Goal: Task Accomplishment & Management: Manage account settings

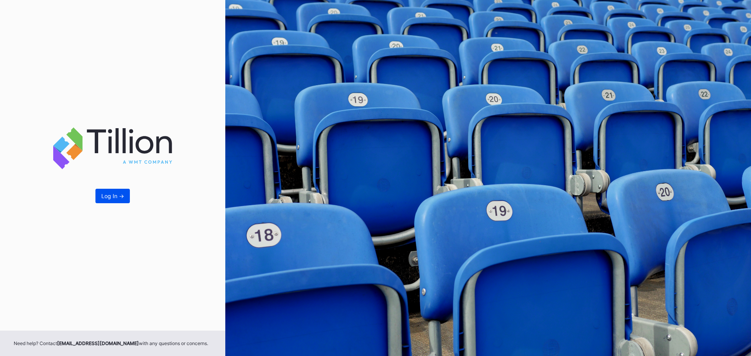
click at [120, 195] on div "Log In ->" at bounding box center [112, 196] width 23 height 7
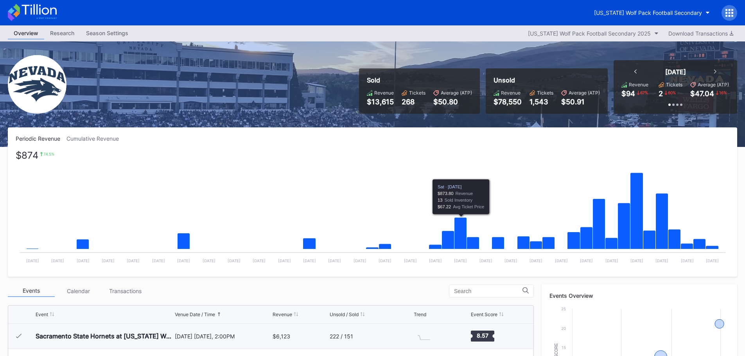
scroll to position [195, 0]
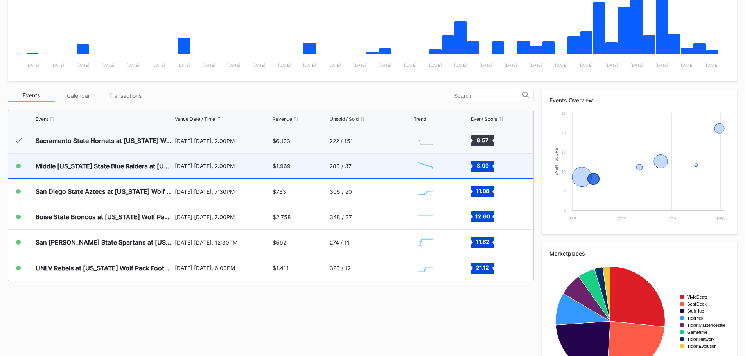
click at [66, 171] on div "Middle [US_STATE] State Blue Raiders at [US_STATE] Wolf Pack" at bounding box center [104, 166] width 137 height 25
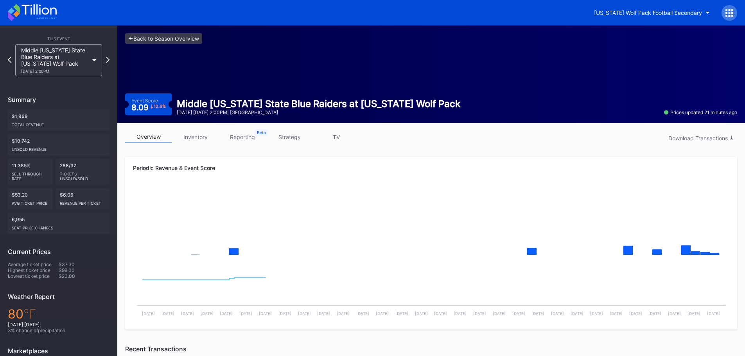
click at [195, 137] on link "inventory" at bounding box center [195, 137] width 47 height 12
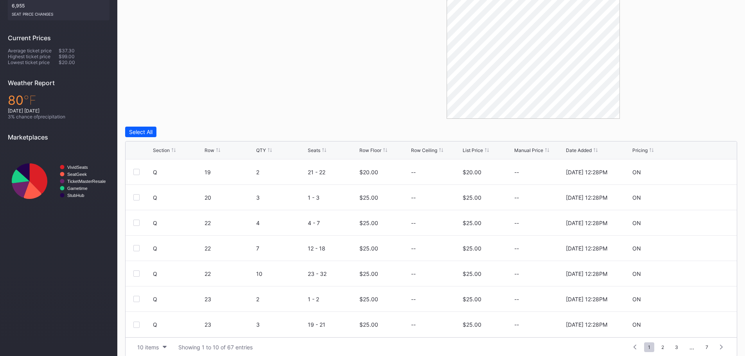
scroll to position [222, 0]
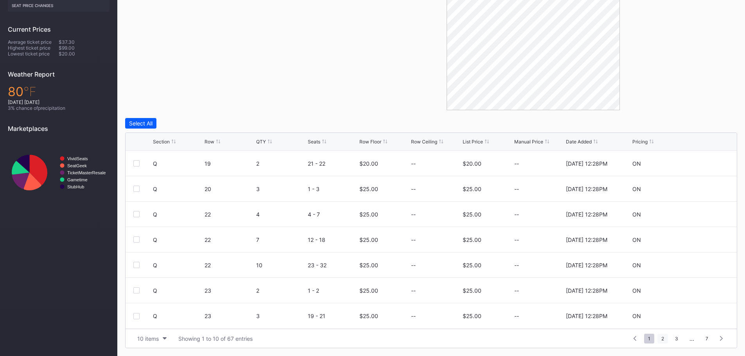
click at [664, 337] on span "2" at bounding box center [662, 339] width 11 height 10
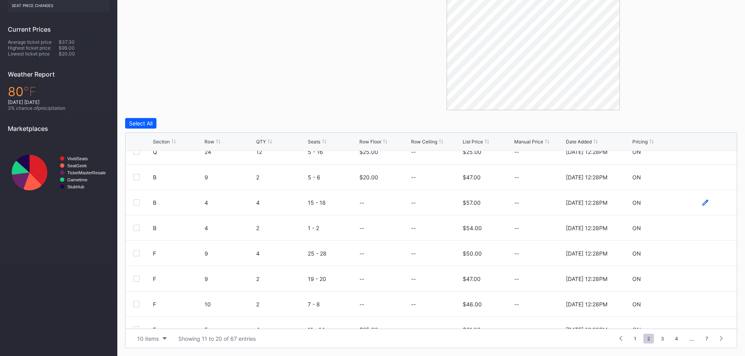
click at [702, 203] on icon at bounding box center [705, 202] width 6 height 6
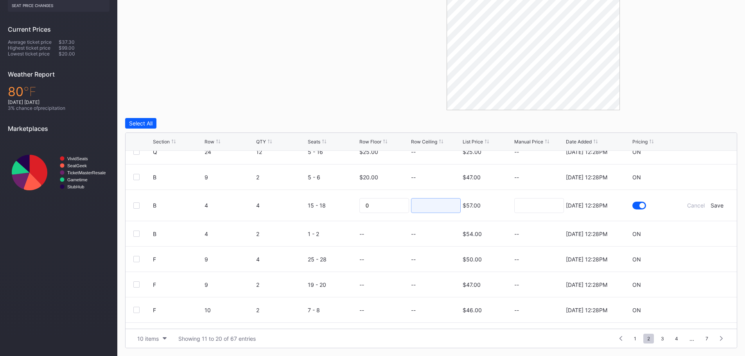
click at [411, 204] on input at bounding box center [436, 205] width 50 height 15
click at [391, 205] on input "0" at bounding box center [384, 205] width 50 height 15
type input "55"
click at [712, 208] on div "Save" at bounding box center [716, 205] width 13 height 7
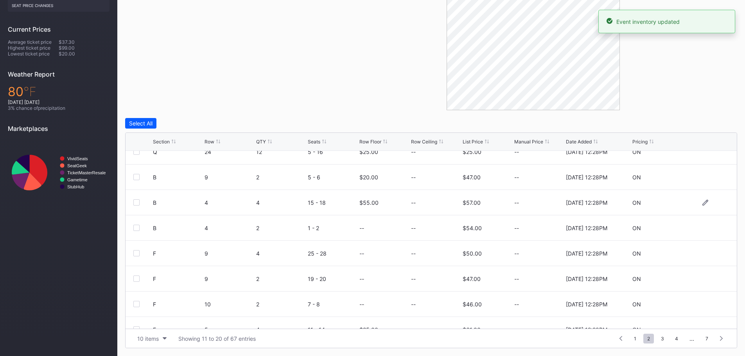
scroll to position [0, 0]
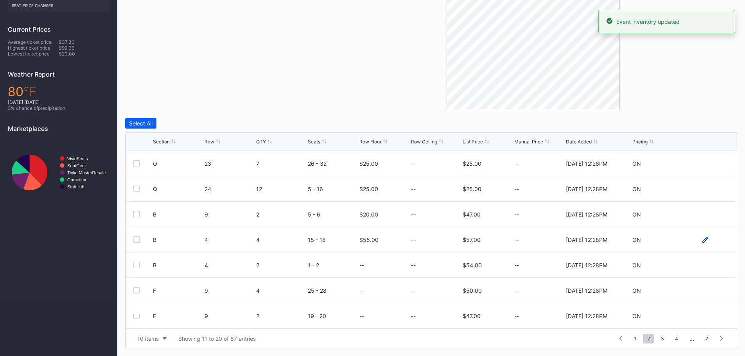
click at [702, 238] on icon at bounding box center [705, 240] width 6 height 6
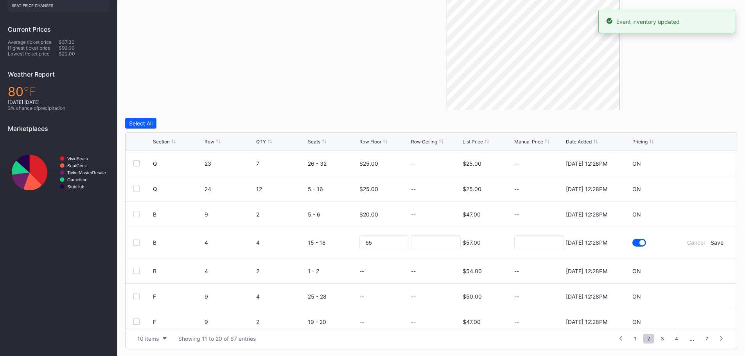
click at [705, 242] on div "Cancel Save" at bounding box center [705, 242] width 47 height 7
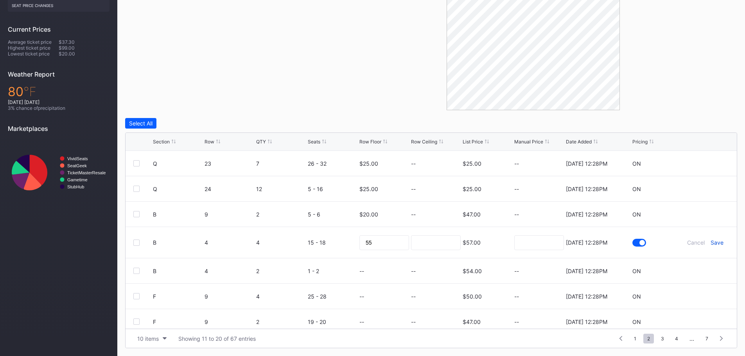
click at [710, 241] on div "Save" at bounding box center [716, 242] width 13 height 7
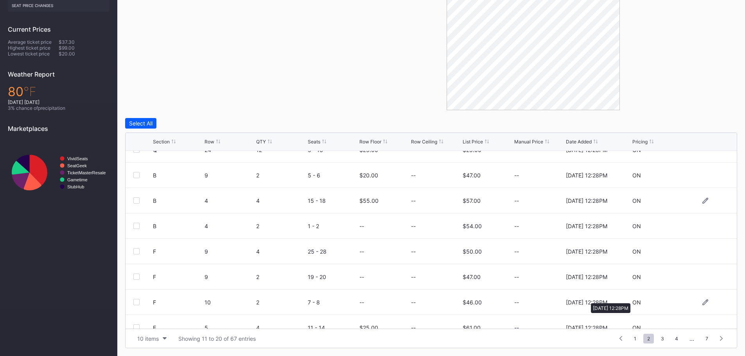
scroll to position [76, 0]
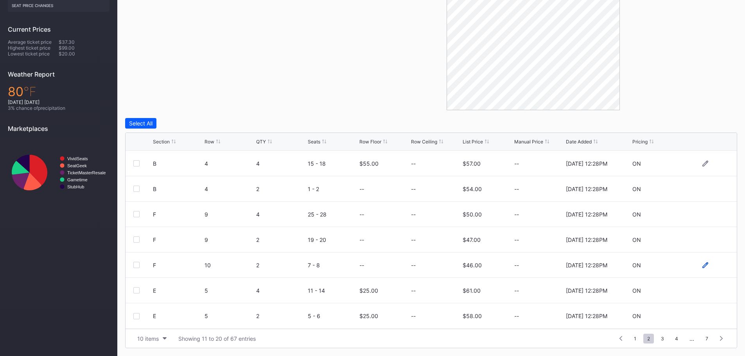
click at [702, 265] on icon at bounding box center [705, 265] width 6 height 6
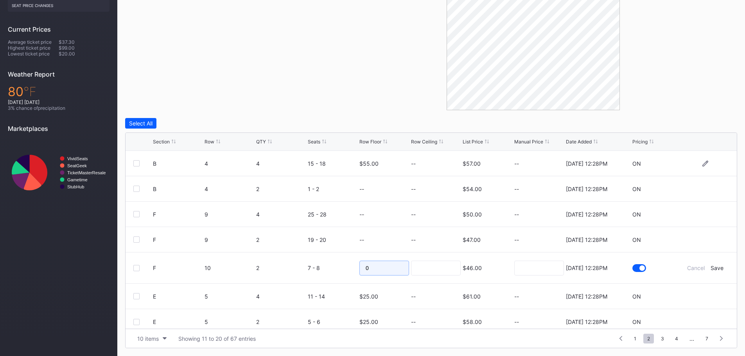
drag, startPoint x: 355, startPoint y: 268, endPoint x: 347, endPoint y: 266, distance: 8.0
click at [347, 266] on form "F 10 2 7 - 8 0 $46.00 [DATE] 12:28PM Cancel Save" at bounding box center [441, 268] width 576 height 31
type input "55"
click at [713, 269] on div "Save" at bounding box center [716, 268] width 13 height 7
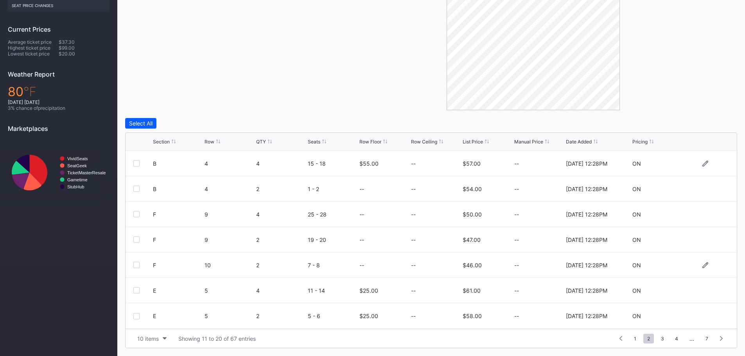
scroll to position [0, 0]
click at [702, 265] on icon at bounding box center [705, 265] width 6 height 6
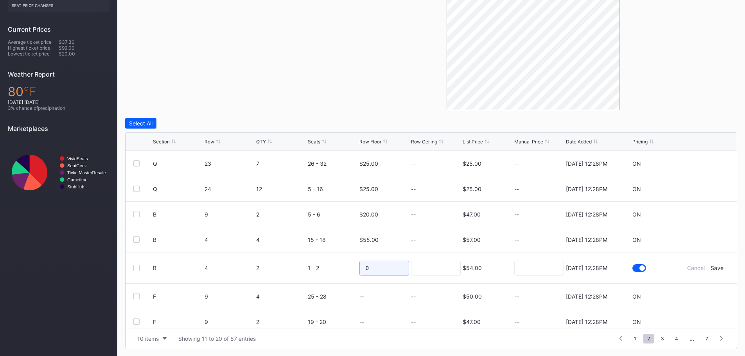
drag, startPoint x: 372, startPoint y: 267, endPoint x: 332, endPoint y: 265, distance: 40.7
click at [332, 265] on form "B 4 2 1 - 2 0 $54.00 [DATE] 12:28PM Cancel Save" at bounding box center [441, 268] width 576 height 31
type input "55"
click at [716, 268] on div "Save" at bounding box center [716, 268] width 13 height 7
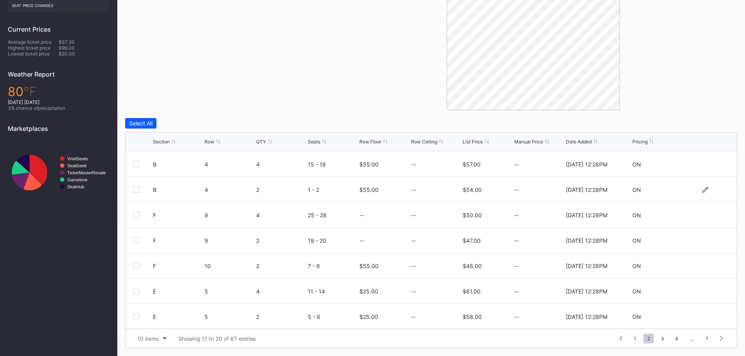
scroll to position [76, 0]
click at [702, 217] on icon at bounding box center [705, 215] width 6 height 6
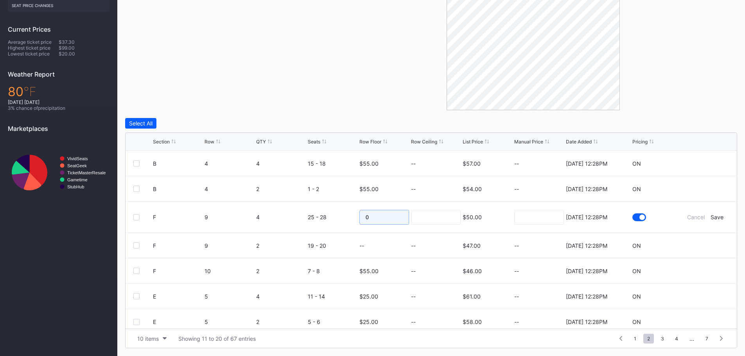
drag, startPoint x: 381, startPoint y: 216, endPoint x: 342, endPoint y: 208, distance: 39.7
click at [342, 208] on form "F 9 4 25 - 28 0 $50.00 [DATE] 12:28PM Cancel Save" at bounding box center [441, 217] width 576 height 31
type input "55"
click at [431, 222] on input at bounding box center [436, 217] width 50 height 15
click at [711, 217] on div "Save" at bounding box center [716, 217] width 13 height 7
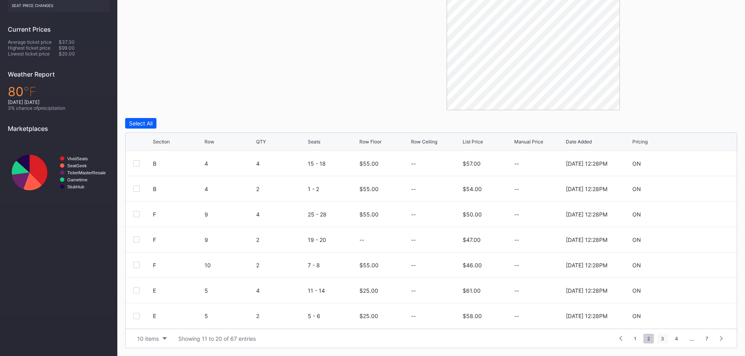
click at [662, 339] on span "3" at bounding box center [662, 339] width 11 height 10
click at [663, 340] on span "4" at bounding box center [662, 339] width 11 height 10
click at [673, 339] on span "5" at bounding box center [676, 339] width 11 height 10
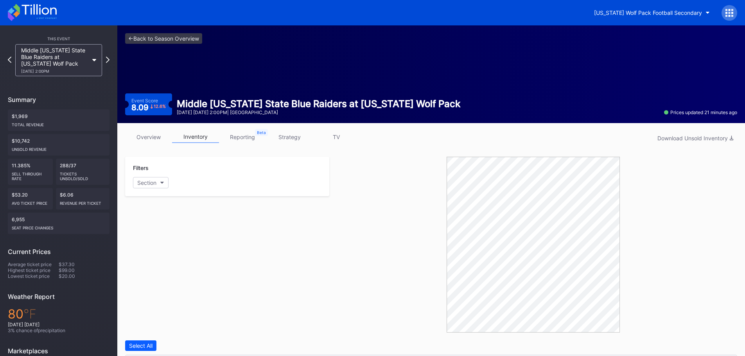
click at [156, 136] on link "overview" at bounding box center [148, 137] width 47 height 12
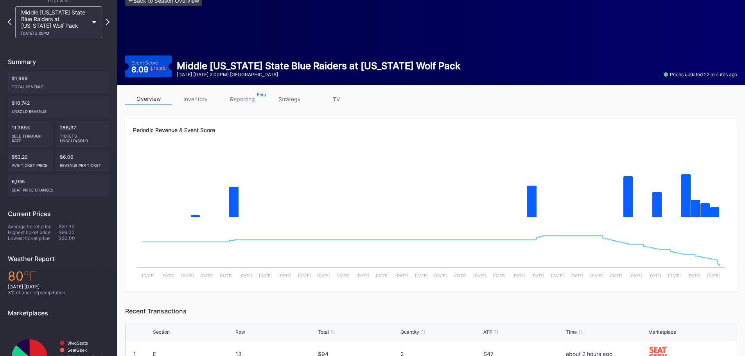
scroll to position [228, 0]
